Goal: Information Seeking & Learning: Learn about a topic

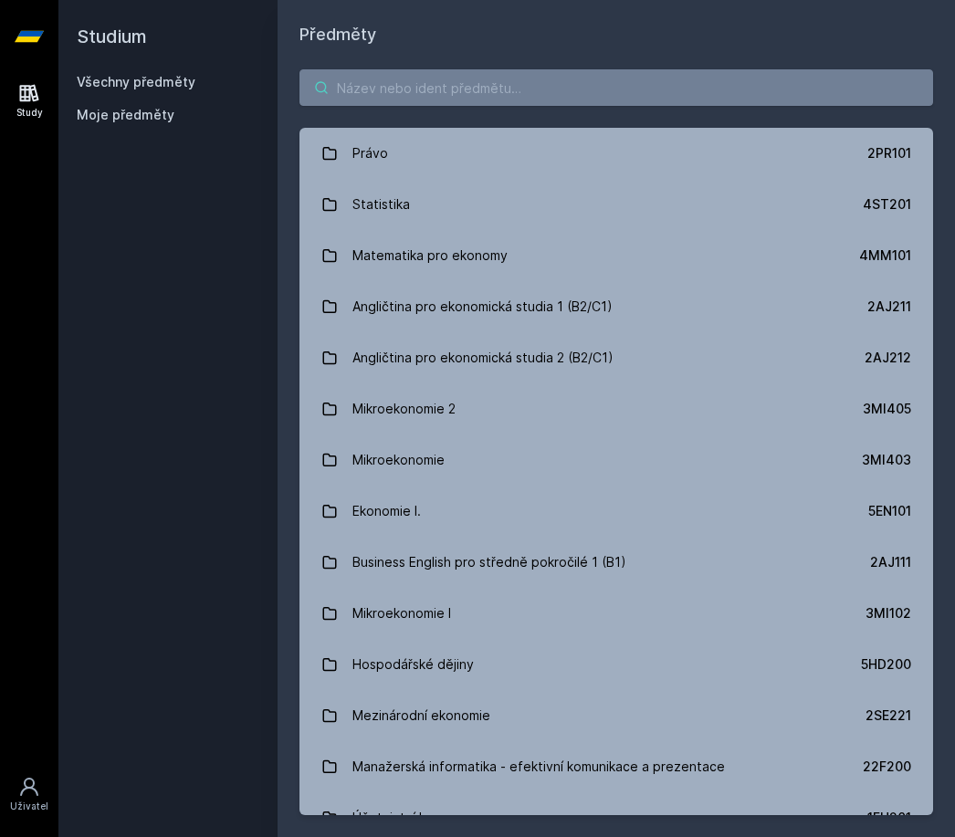
click at [555, 80] on input "search" at bounding box center [617, 87] width 634 height 37
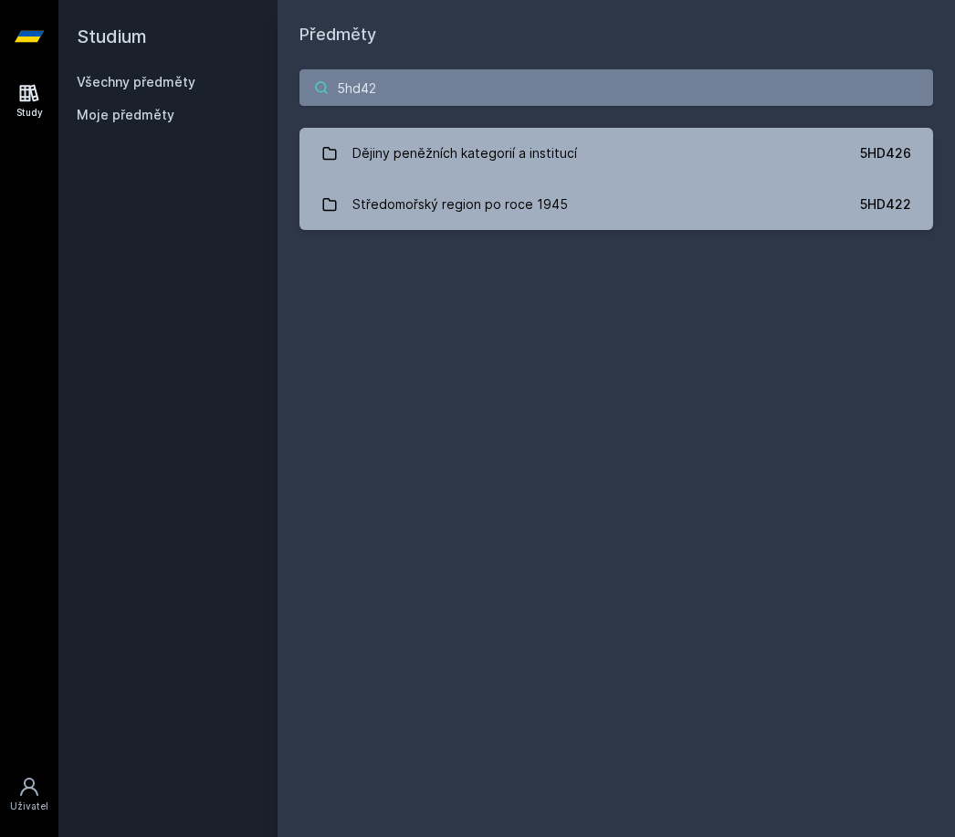
type input "5hd426"
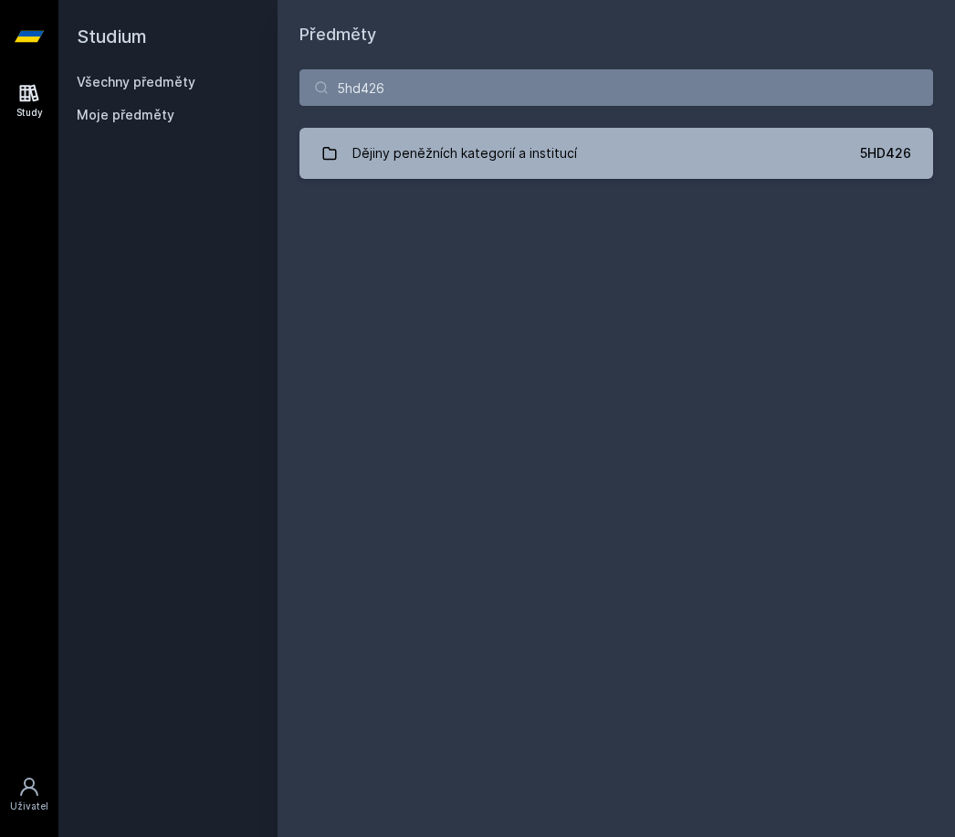
click at [532, 153] on div "Dějiny peněžních kategorií a institucí" at bounding box center [465, 153] width 225 height 37
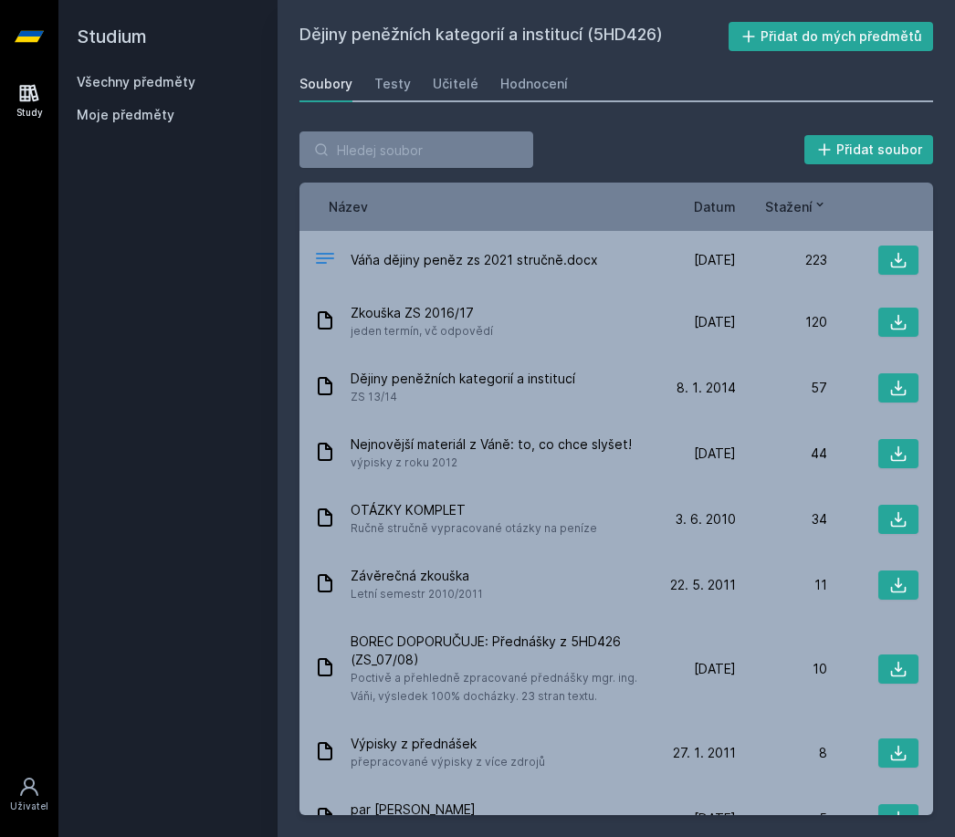
click at [897, 261] on icon at bounding box center [899, 261] width 16 height 16
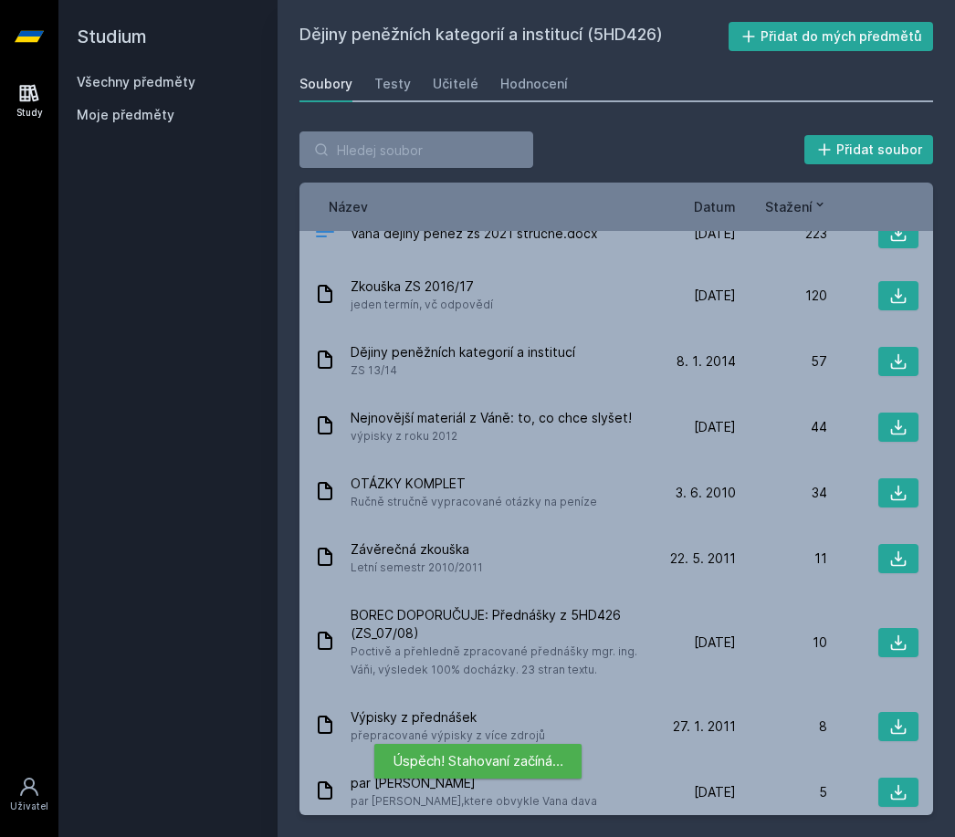
scroll to position [22, 0]
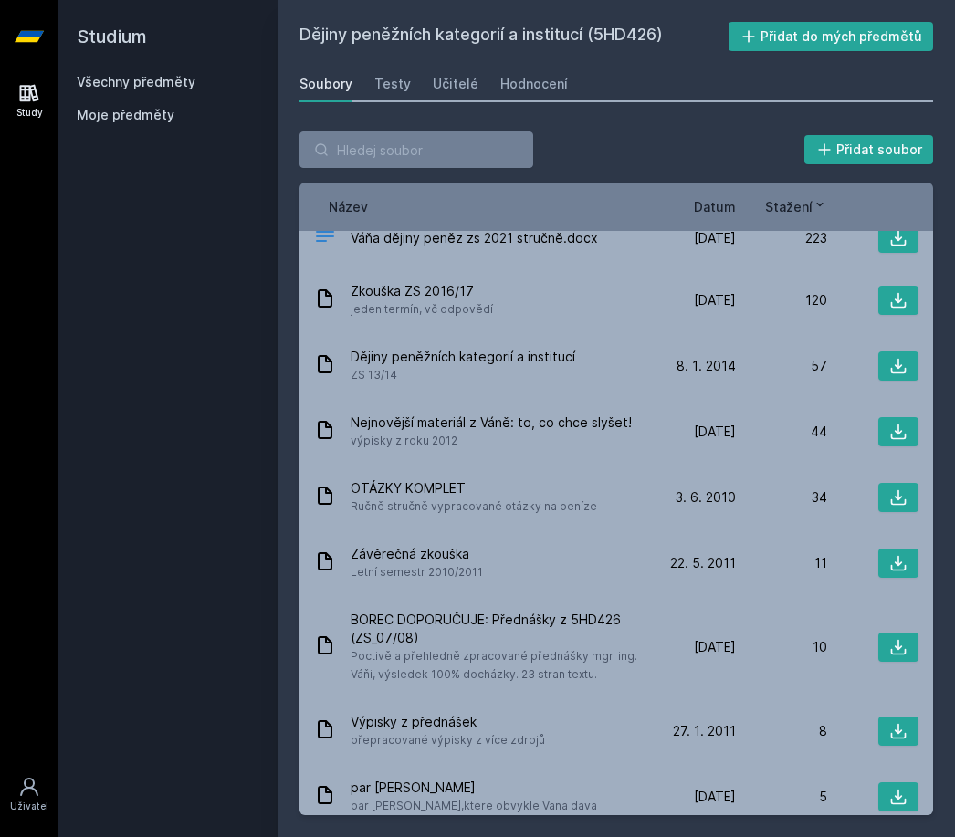
click at [896, 309] on icon at bounding box center [899, 300] width 18 height 18
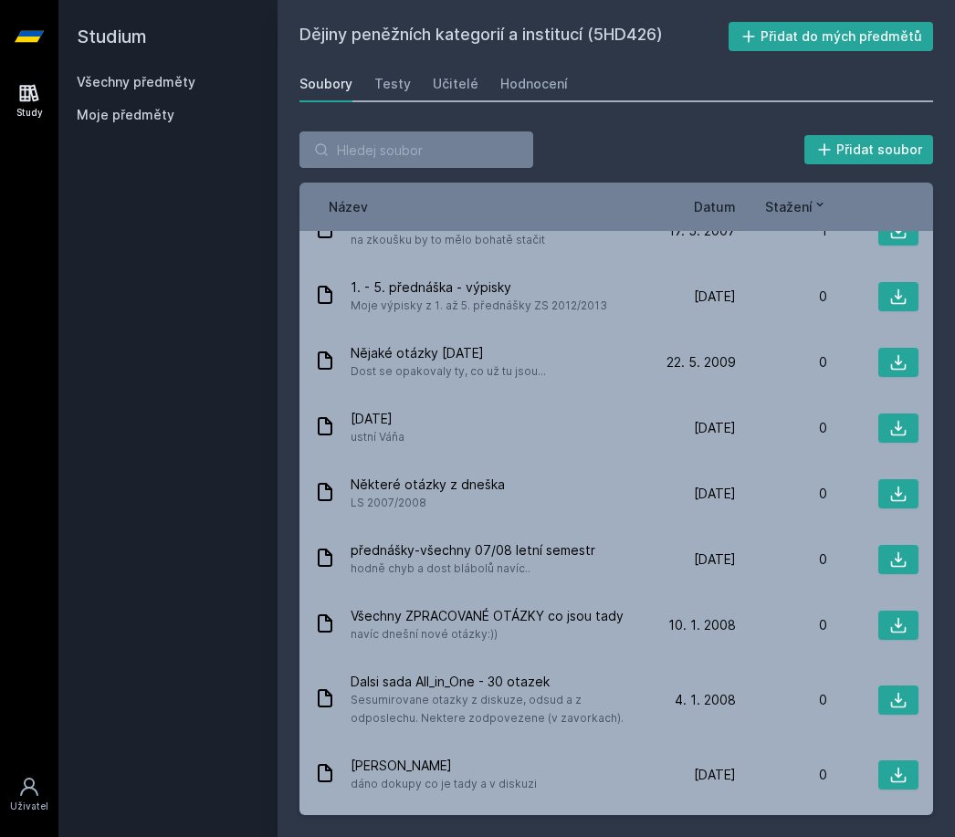
scroll to position [58, 0]
click at [903, 766] on icon at bounding box center [899, 775] width 18 height 18
click at [899, 693] on icon at bounding box center [899, 701] width 16 height 16
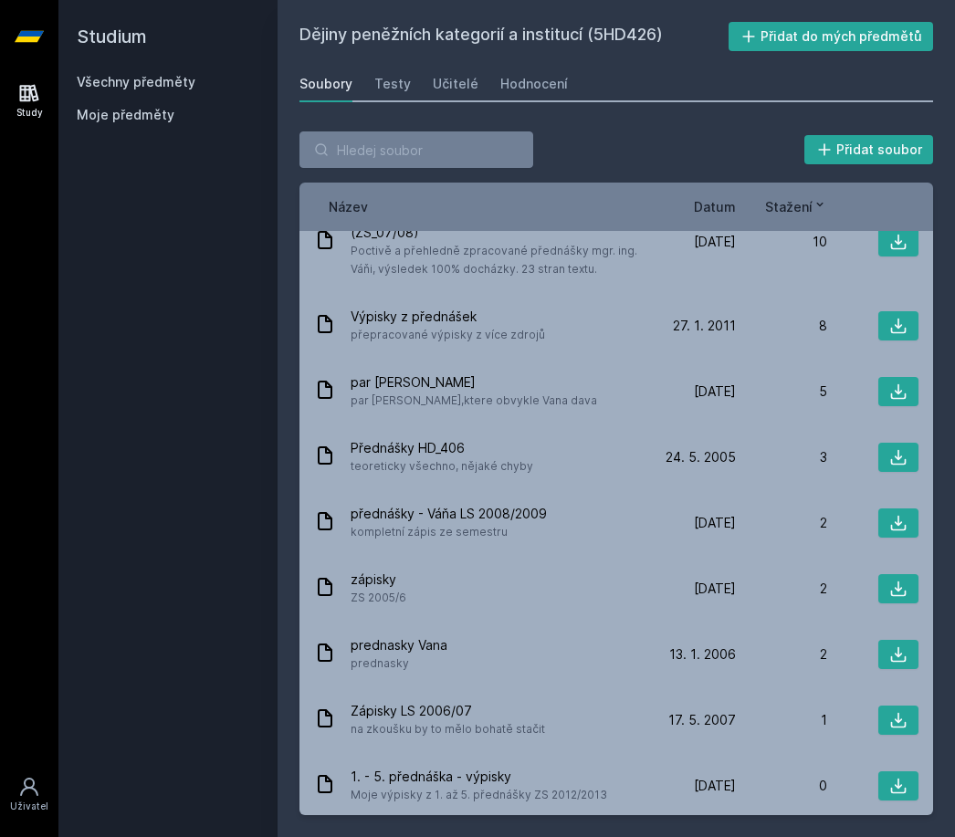
scroll to position [384, 0]
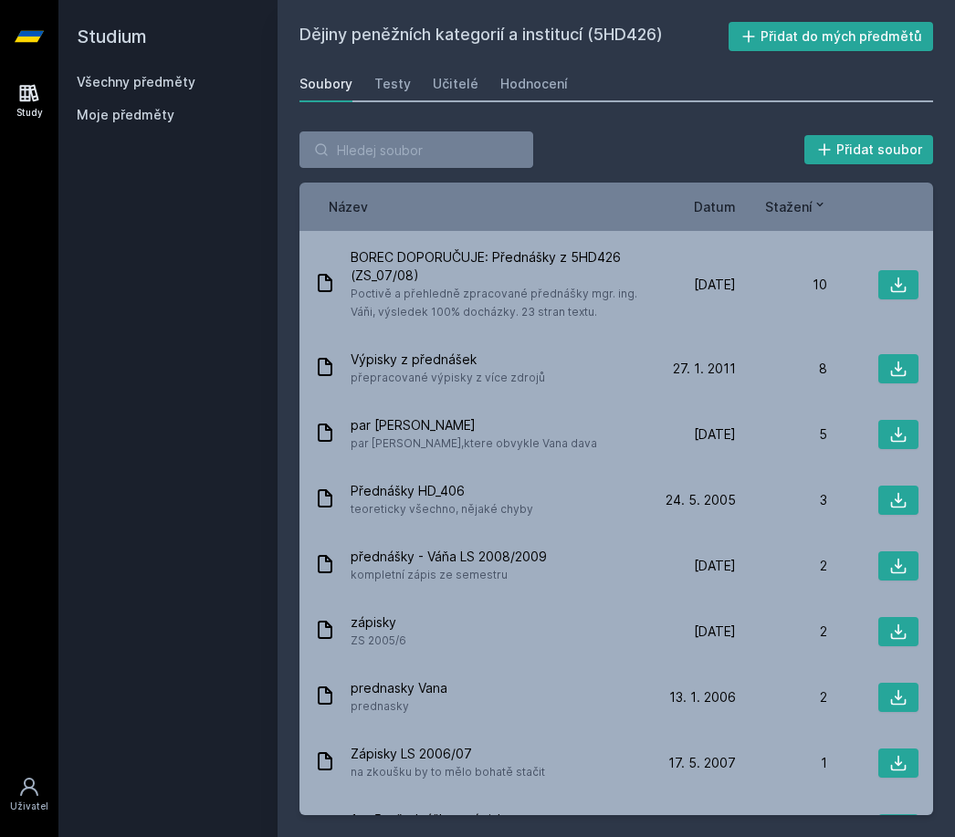
click at [905, 427] on icon at bounding box center [899, 435] width 16 height 16
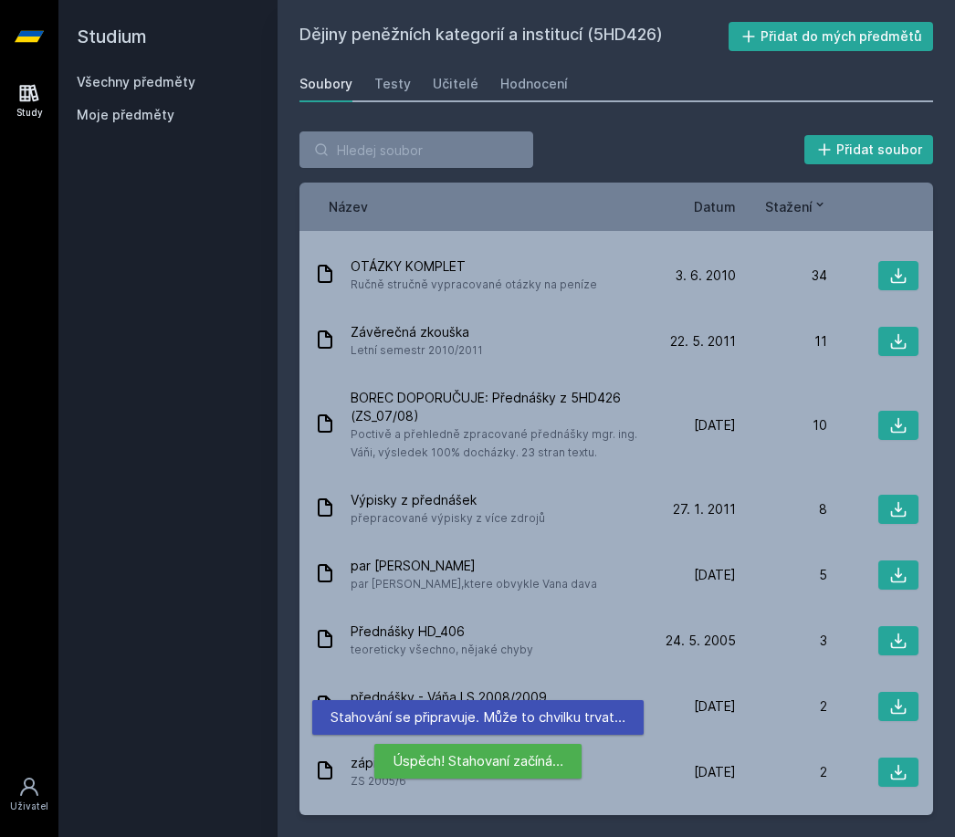
scroll to position [247, 0]
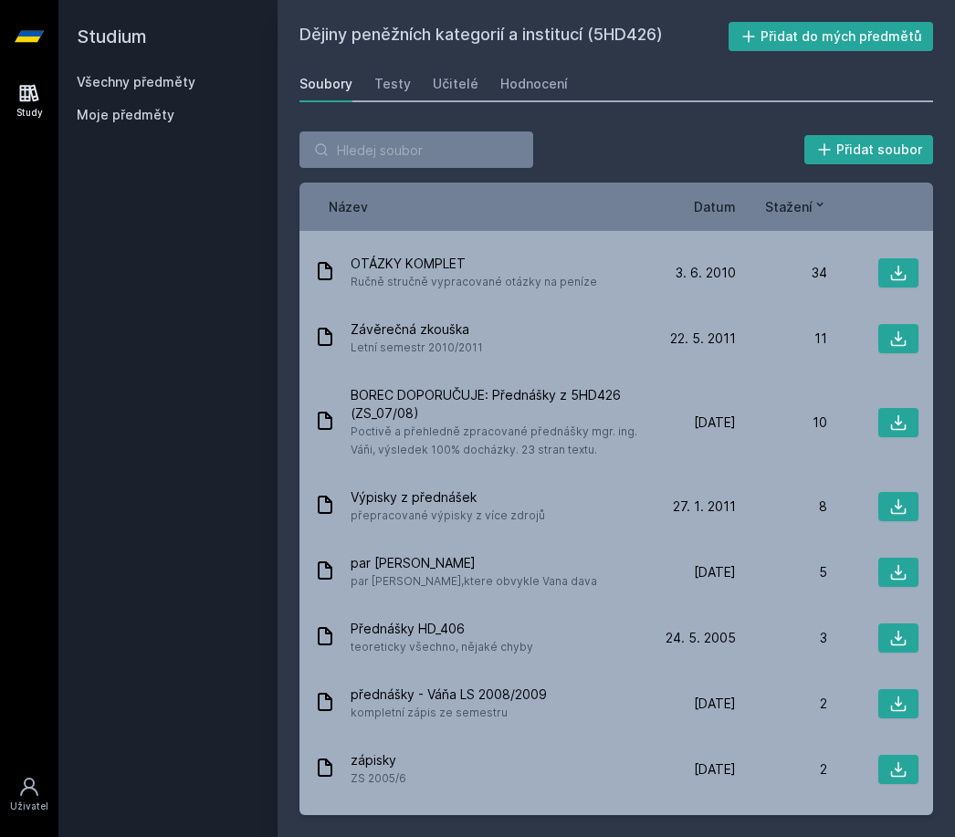
click at [897, 428] on icon at bounding box center [899, 423] width 18 height 18
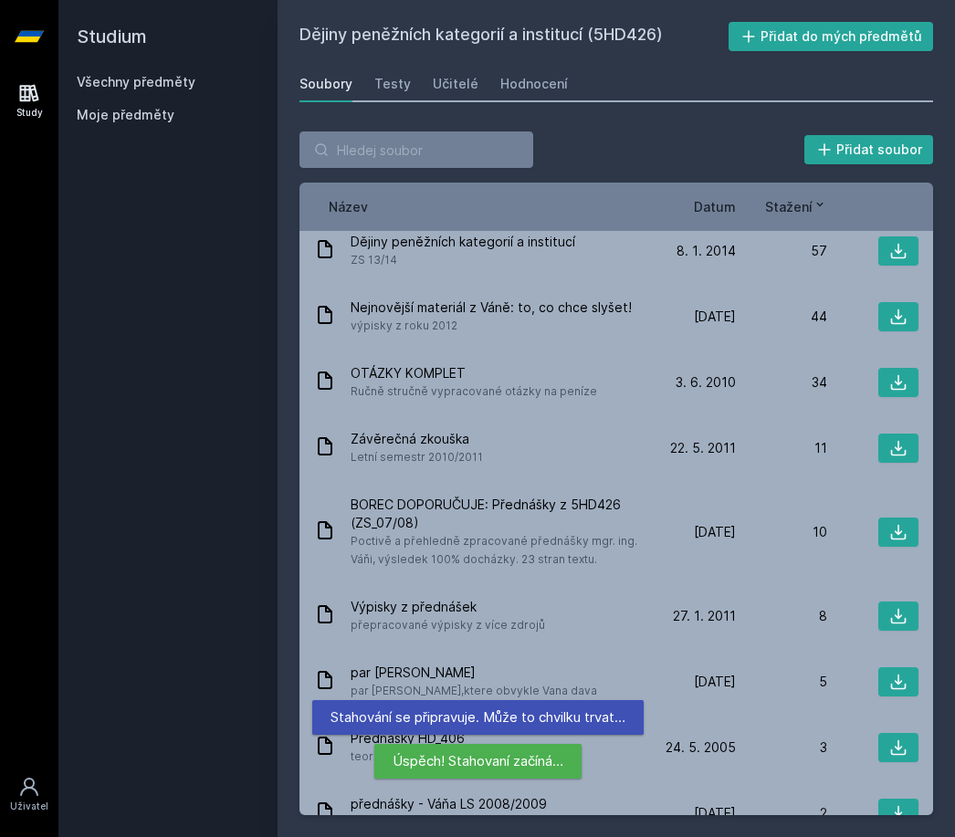
scroll to position [138, 0]
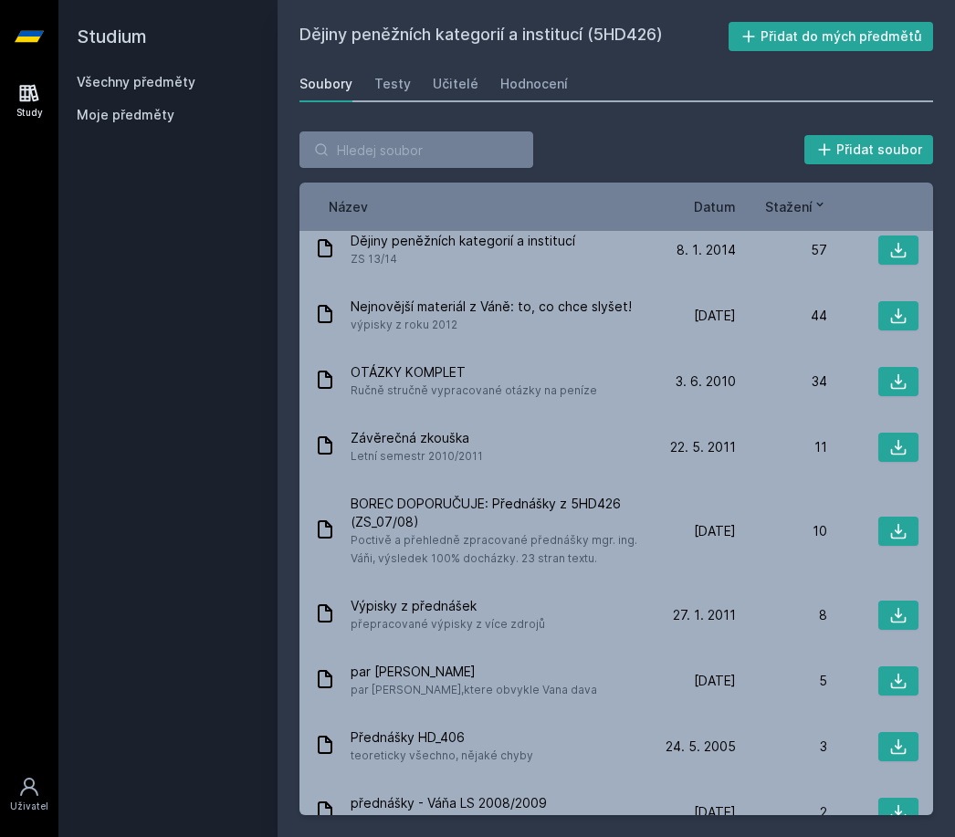
click at [895, 390] on icon at bounding box center [899, 382] width 18 height 18
click at [896, 321] on icon at bounding box center [899, 316] width 18 height 18
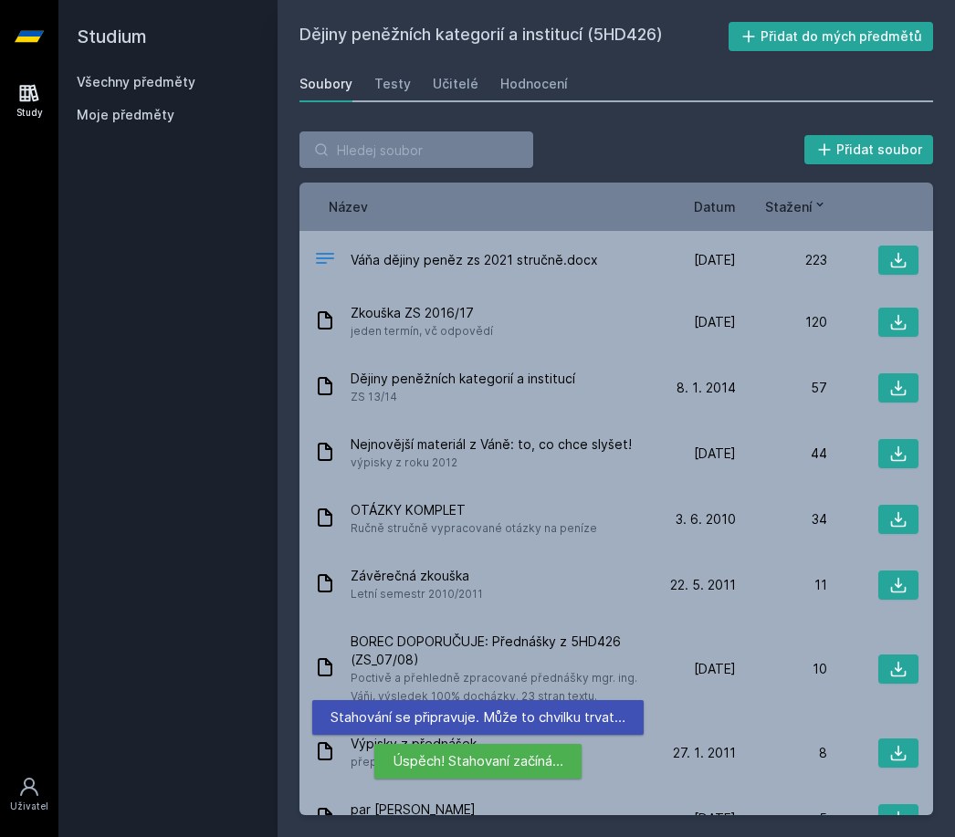
scroll to position [0, 0]
